Goal: Information Seeking & Learning: Learn about a topic

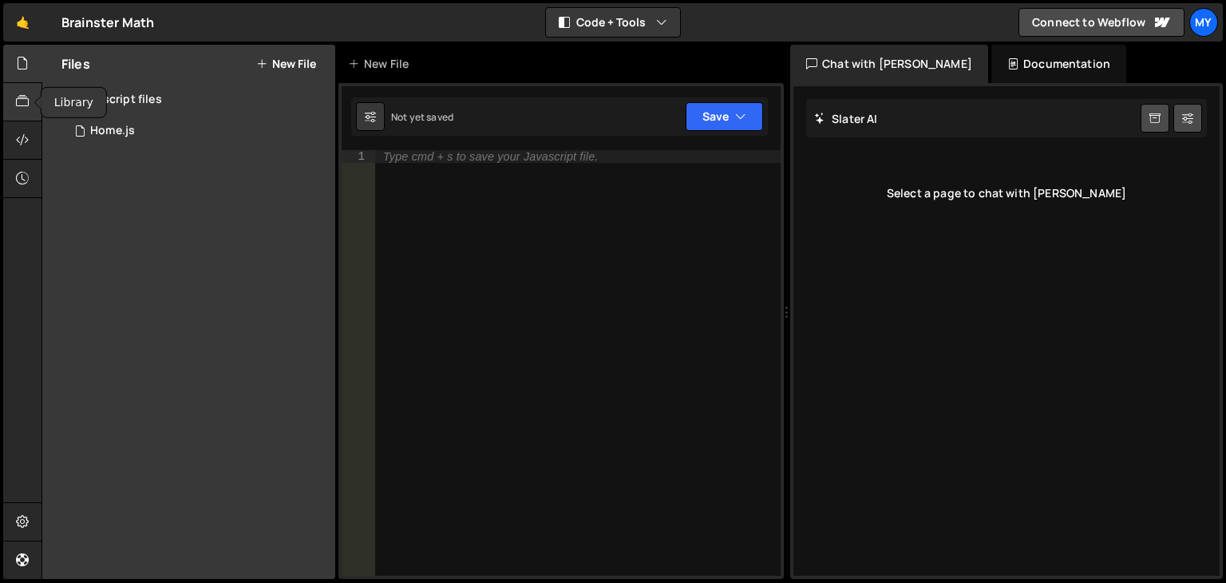
click at [21, 97] on icon at bounding box center [22, 102] width 13 height 18
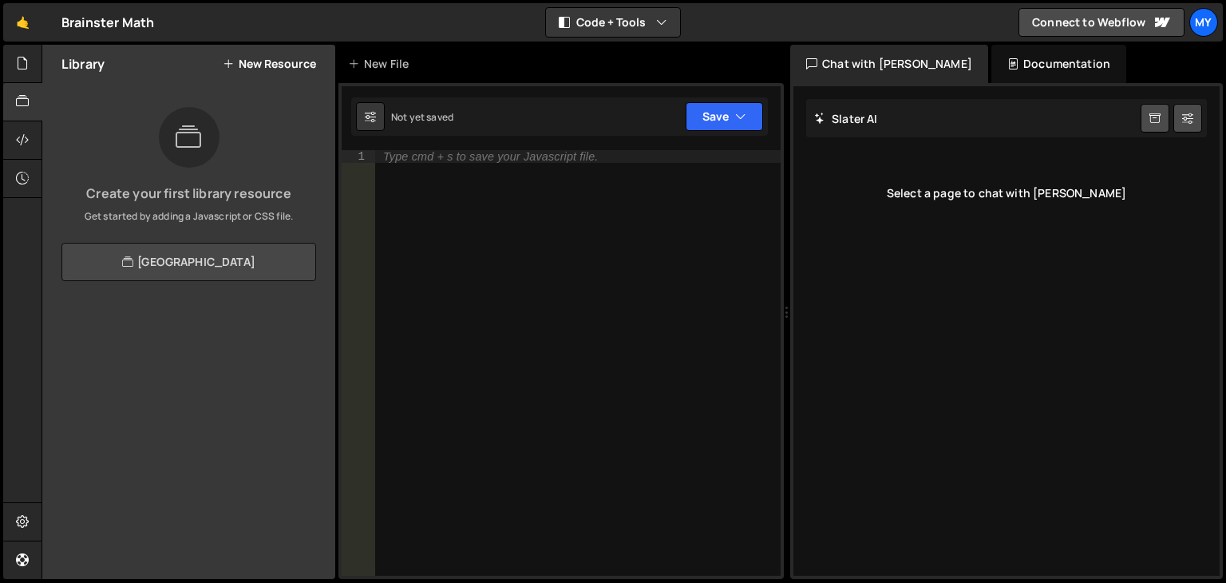
click at [166, 254] on link "View Community Library" at bounding box center [188, 262] width 255 height 38
click at [3, 141] on div at bounding box center [22, 140] width 39 height 38
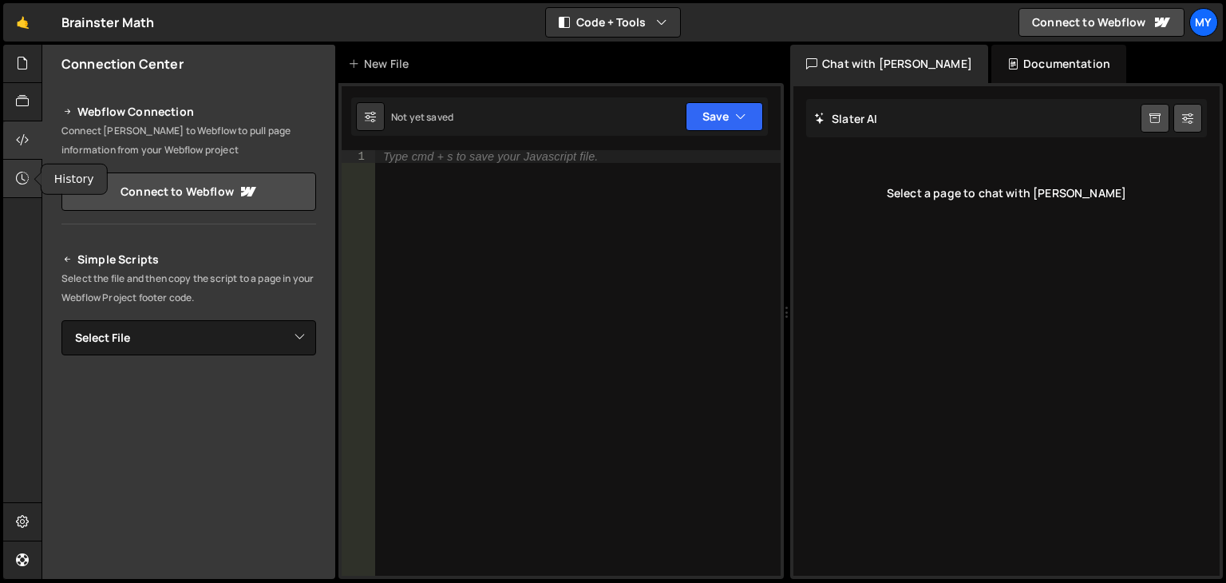
click at [31, 180] on div at bounding box center [22, 179] width 39 height 38
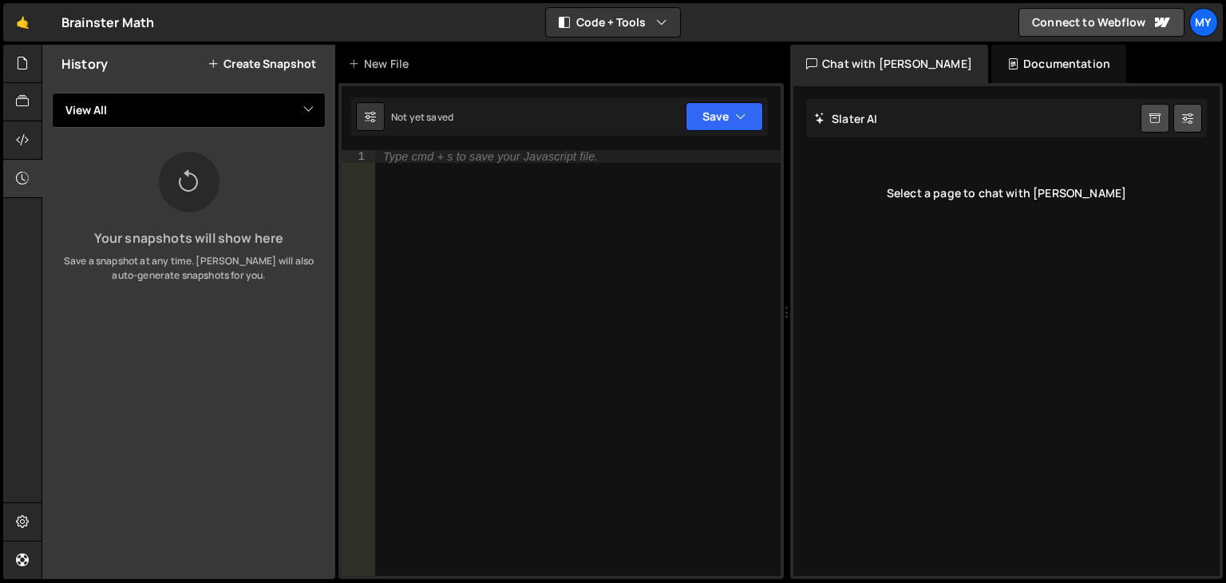
click at [118, 106] on select "View All Home" at bounding box center [189, 110] width 274 height 35
select select "45881"
click at [52, 93] on select "View All Home" at bounding box center [189, 110] width 274 height 35
click at [198, 199] on icon at bounding box center [189, 182] width 26 height 36
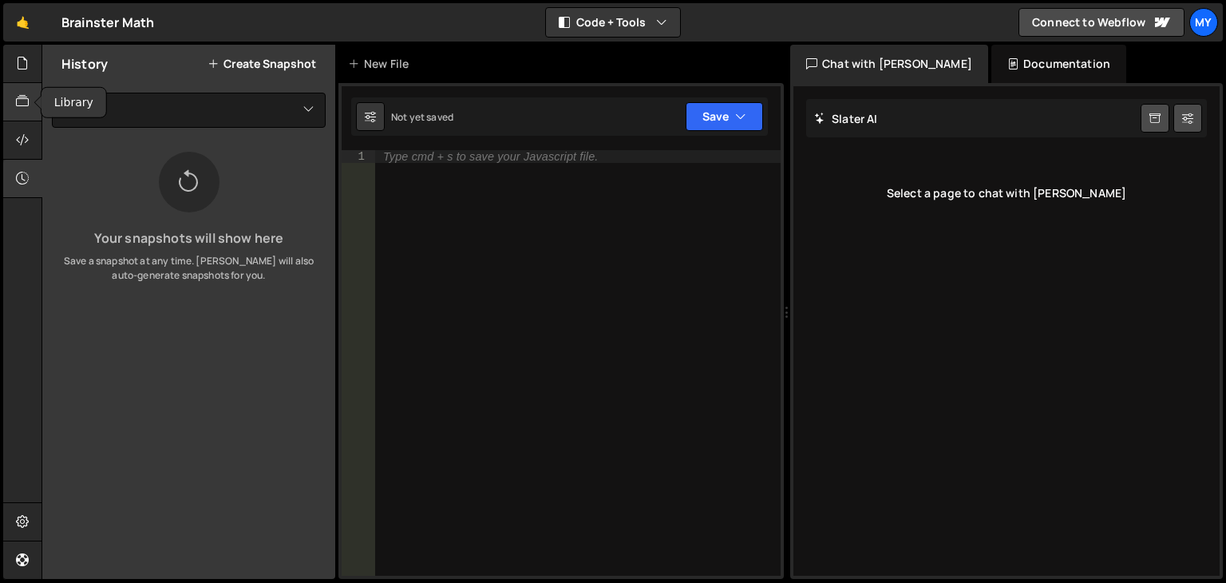
click at [24, 94] on icon at bounding box center [22, 102] width 13 height 18
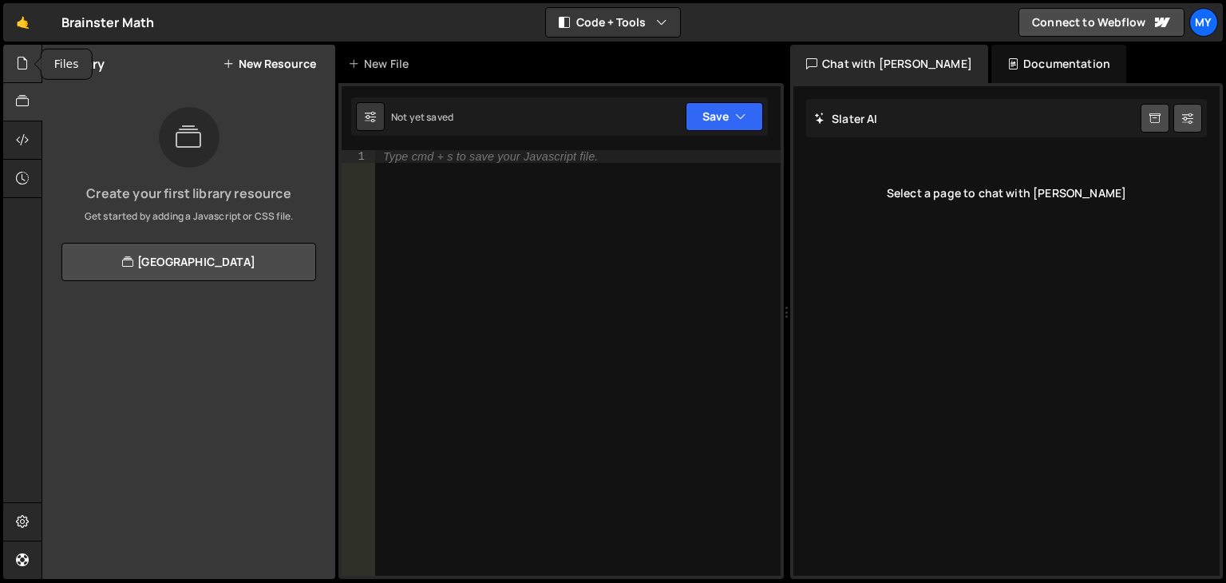
click at [16, 59] on icon at bounding box center [22, 63] width 13 height 18
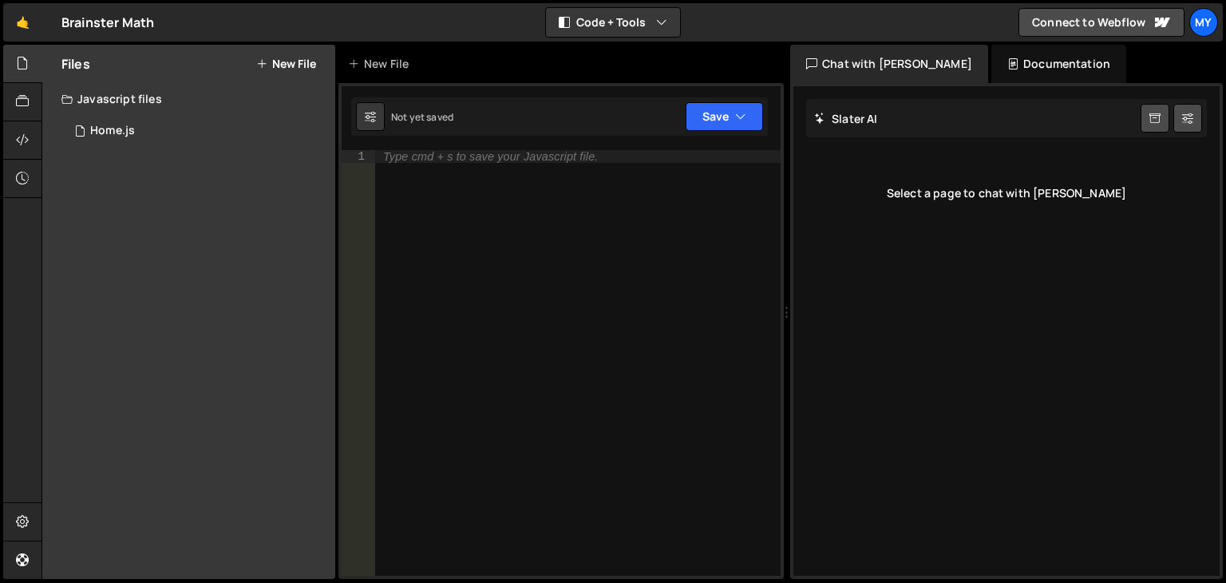
click at [1000, 53] on div "Documentation" at bounding box center [1058, 64] width 135 height 38
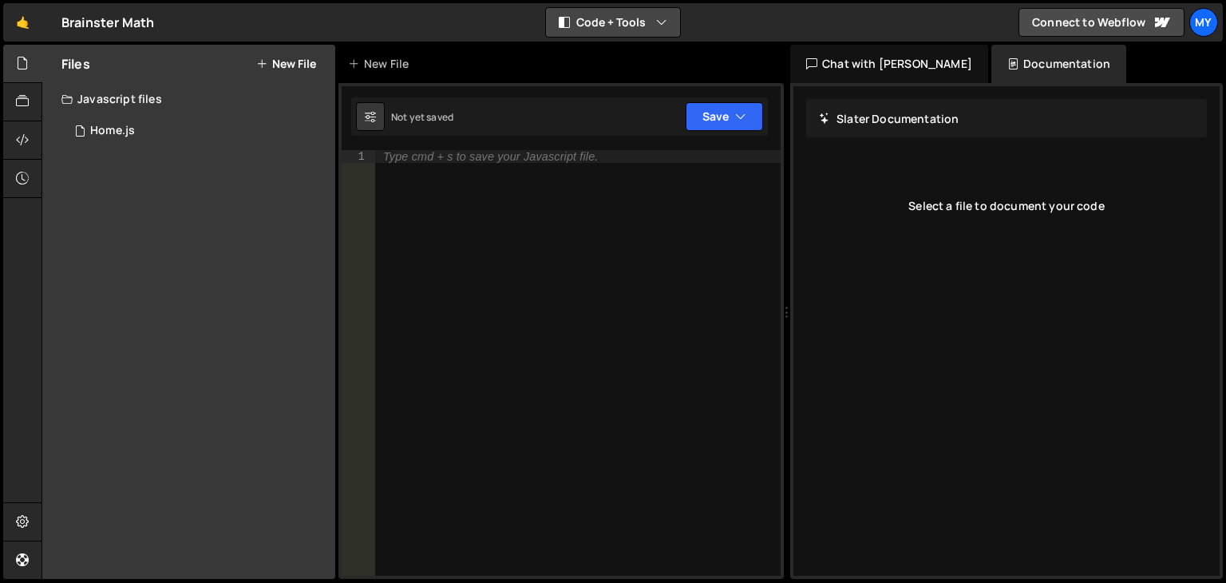
click at [624, 19] on button "Code + Tools" at bounding box center [613, 22] width 134 height 29
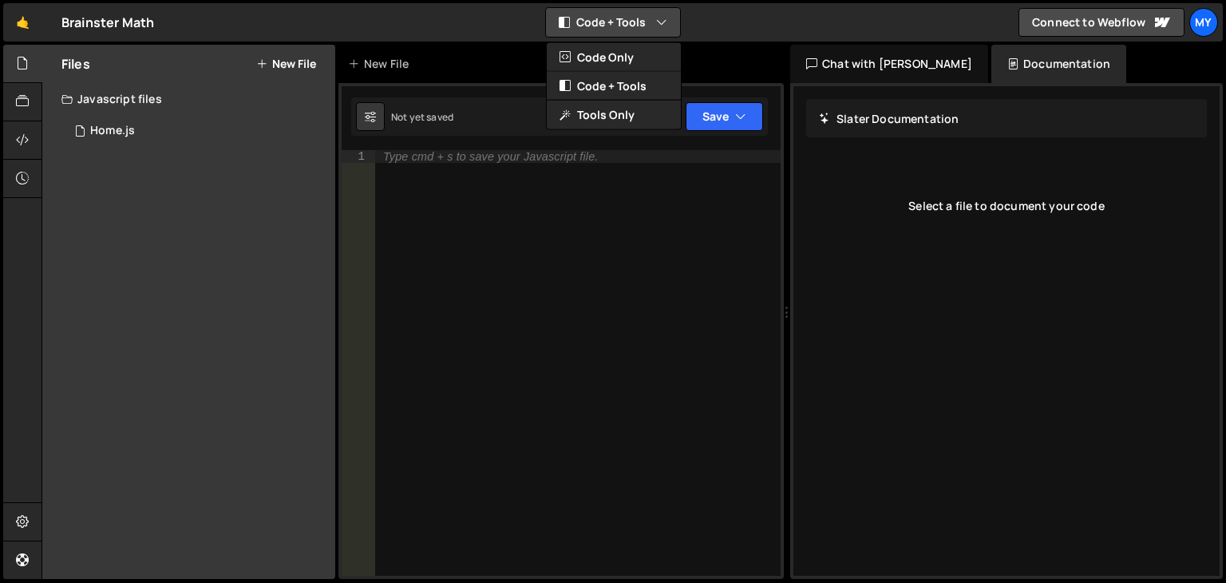
click at [624, 19] on button "Code + Tools" at bounding box center [613, 22] width 134 height 29
